Goal: Task Accomplishment & Management: Use online tool/utility

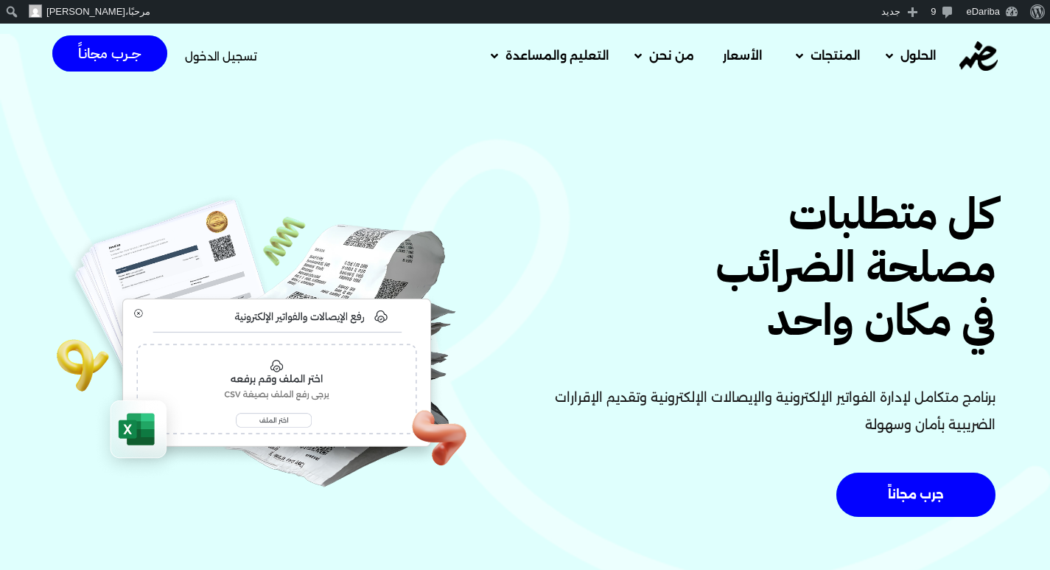
click at [190, 59] on span "تسجيل الدخول" at bounding box center [221, 56] width 72 height 11
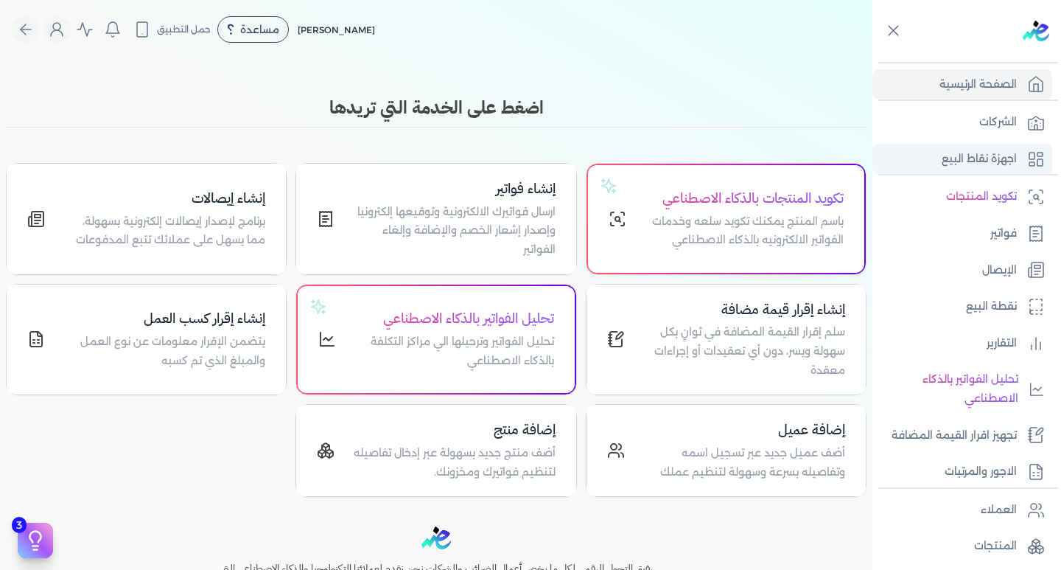
click at [1000, 153] on p "اجهزة نقاط البيع" at bounding box center [979, 159] width 75 height 19
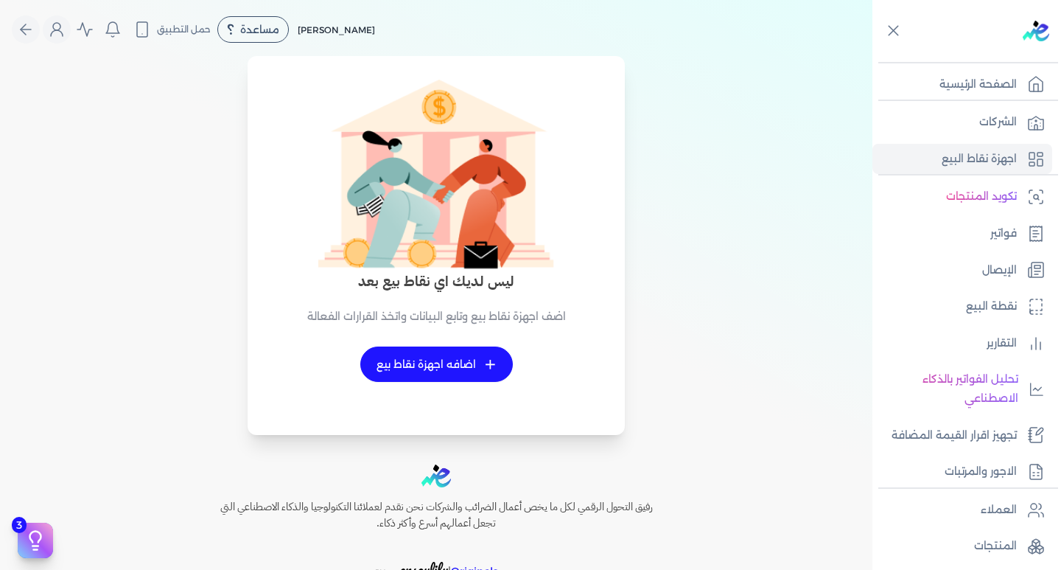
click at [415, 357] on link "+ اضافه اجهزة نقاط بيع" at bounding box center [436, 363] width 153 height 35
